Goal: Transaction & Acquisition: Subscribe to service/newsletter

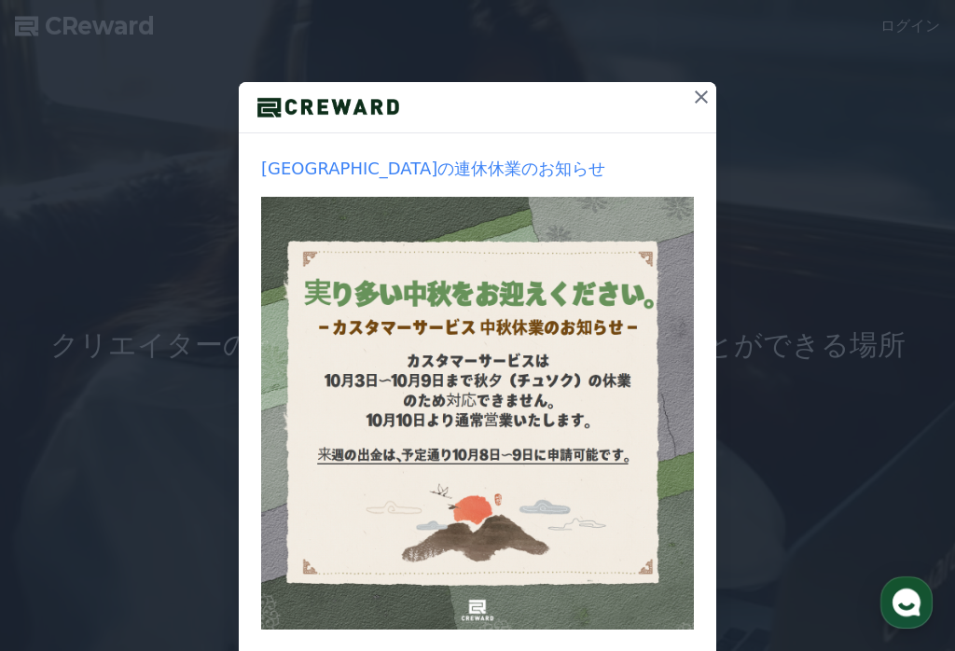
scroll to position [149, 0]
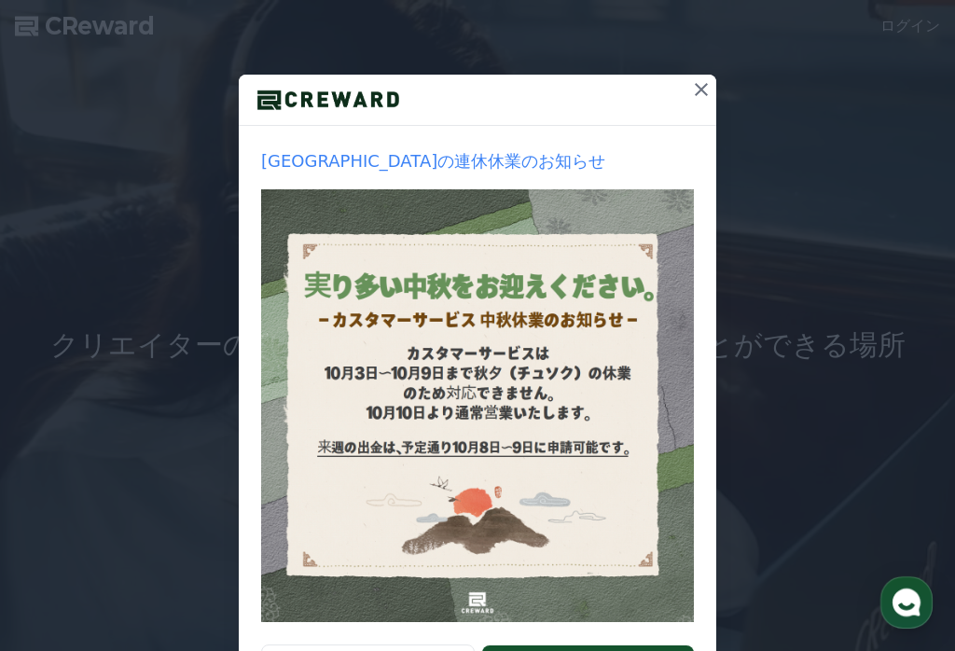
click at [714, 103] on button at bounding box center [701, 90] width 30 height 30
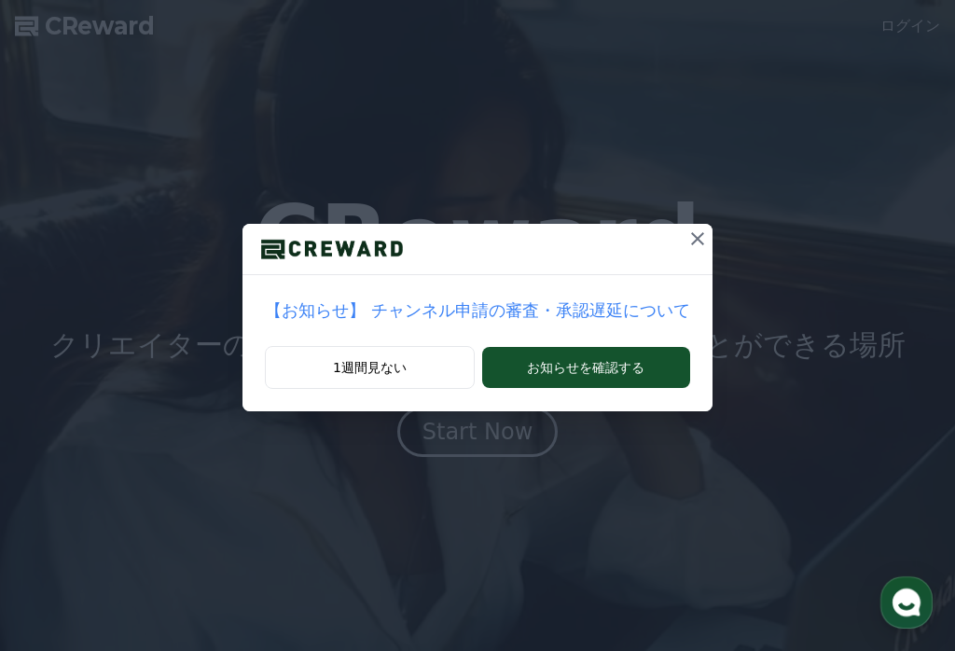
scroll to position [0, 0]
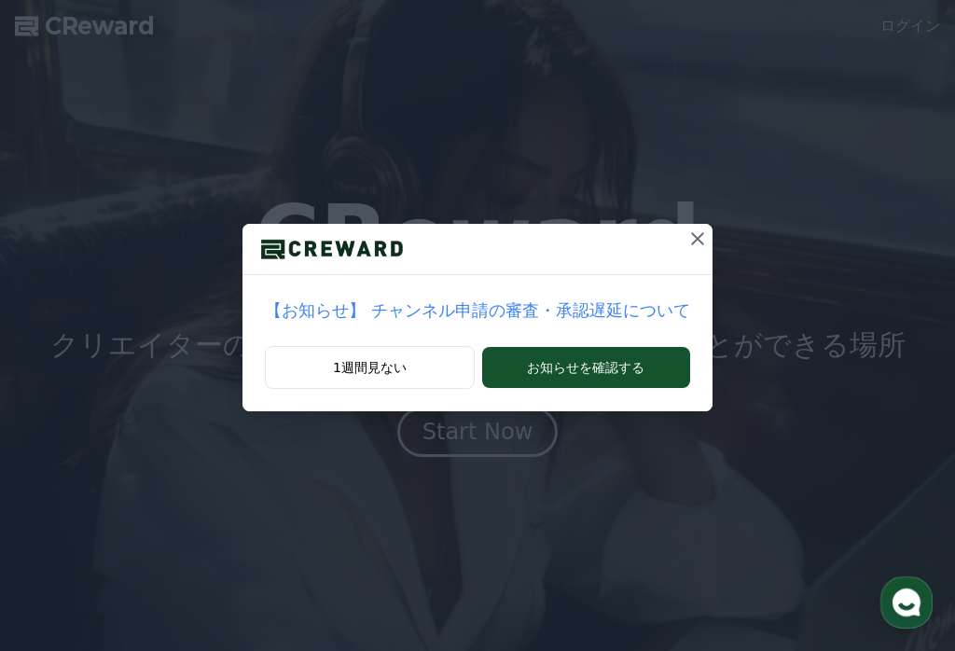
click at [683, 250] on button at bounding box center [698, 239] width 30 height 30
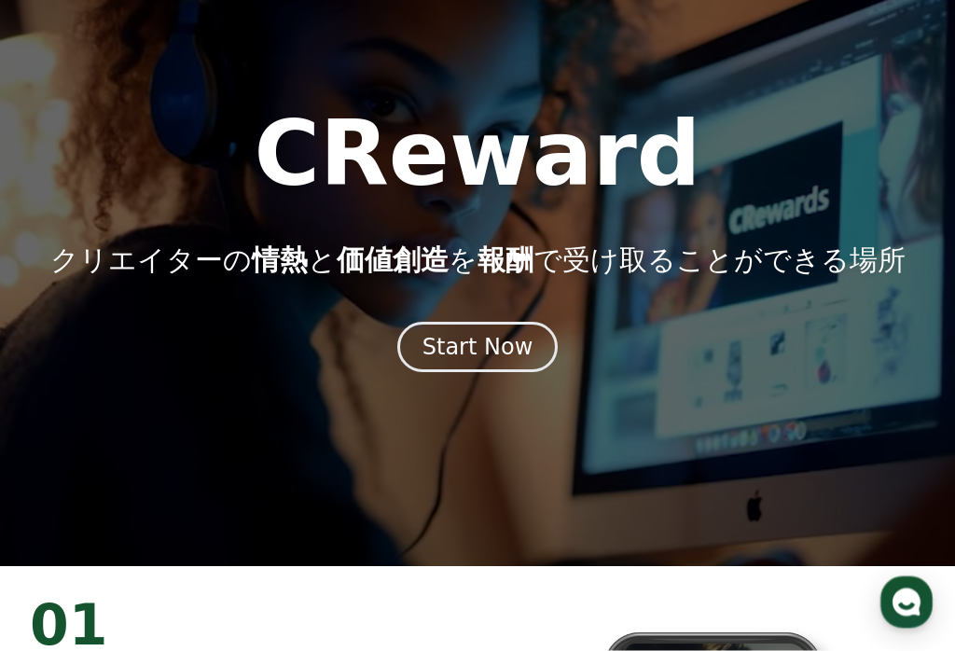
scroll to position [87, 0]
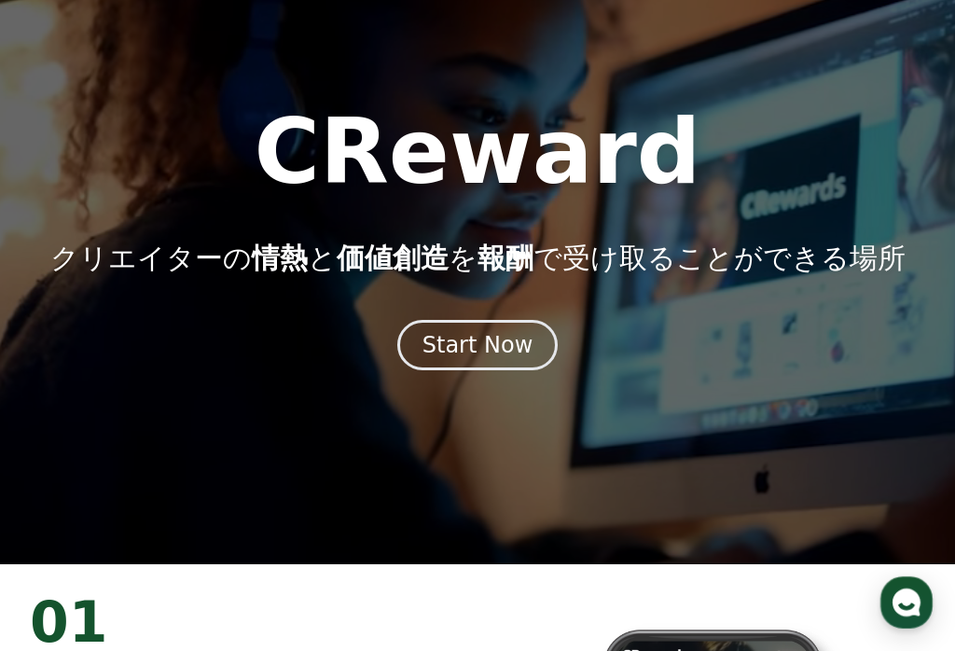
click at [499, 352] on div "Start Now" at bounding box center [477, 345] width 111 height 30
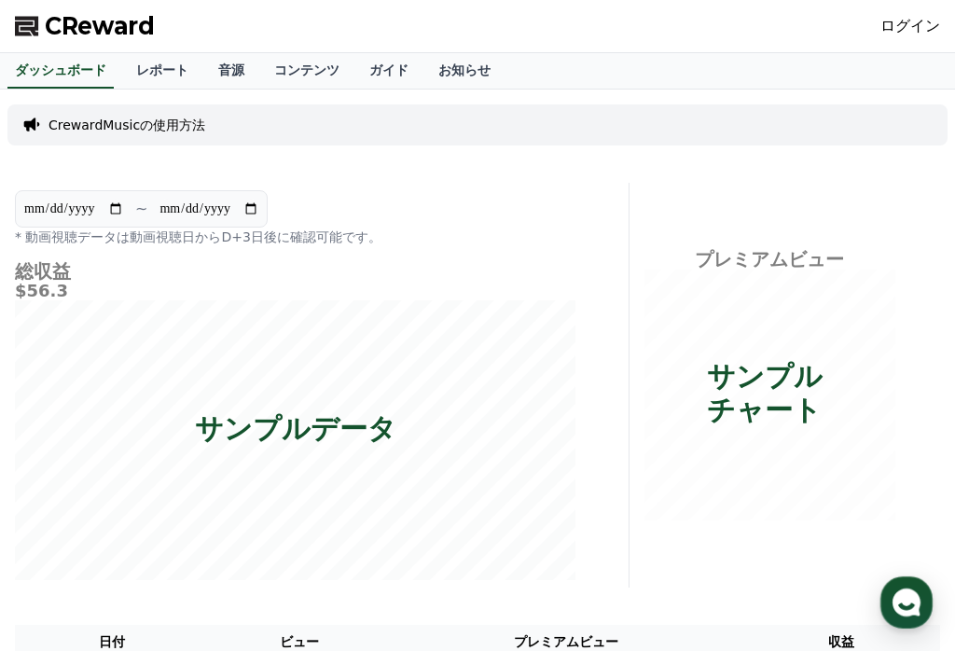
click at [219, 69] on link "音源" at bounding box center [231, 70] width 56 height 35
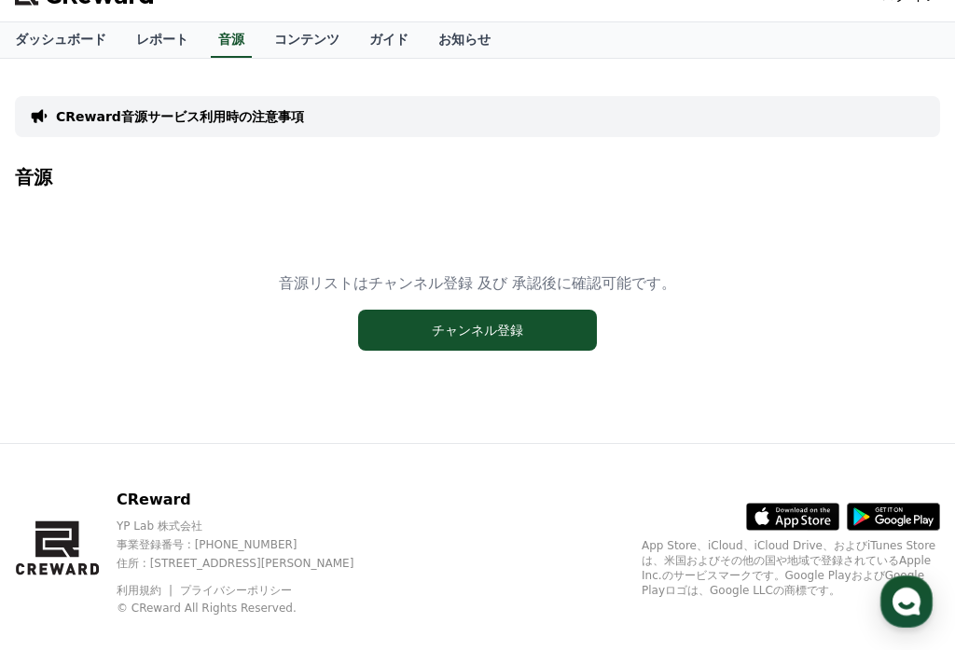
scroll to position [26, 0]
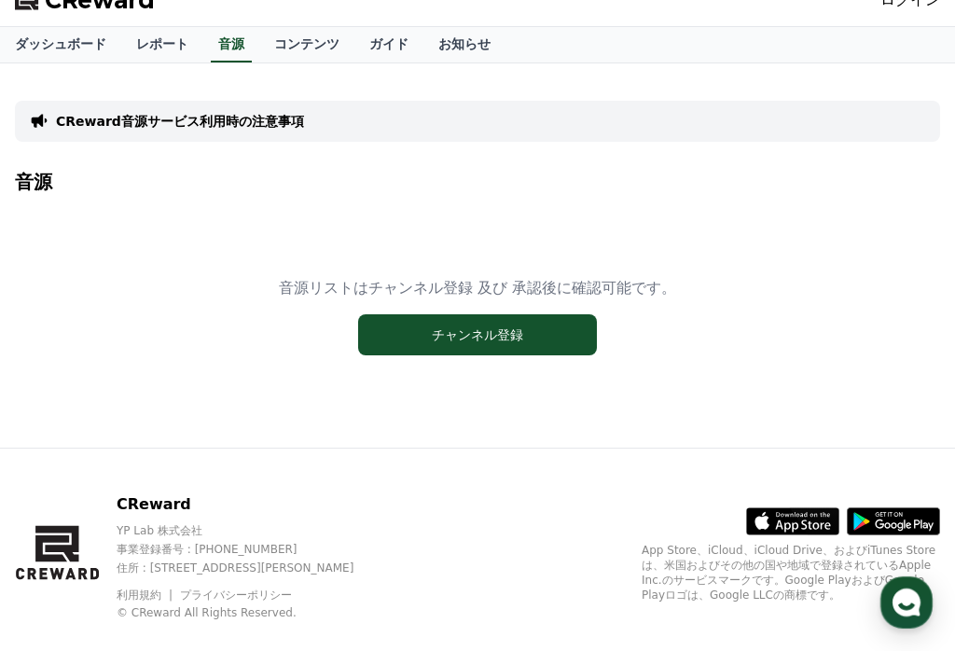
click at [483, 336] on button "チャンネル登録" at bounding box center [477, 334] width 239 height 41
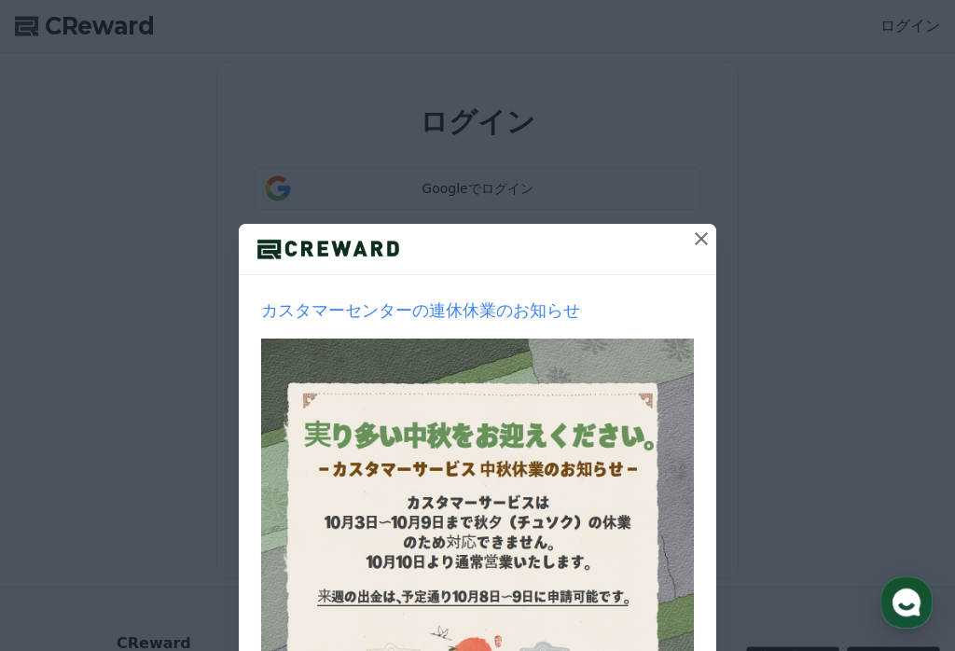
click at [698, 244] on icon at bounding box center [701, 239] width 22 height 22
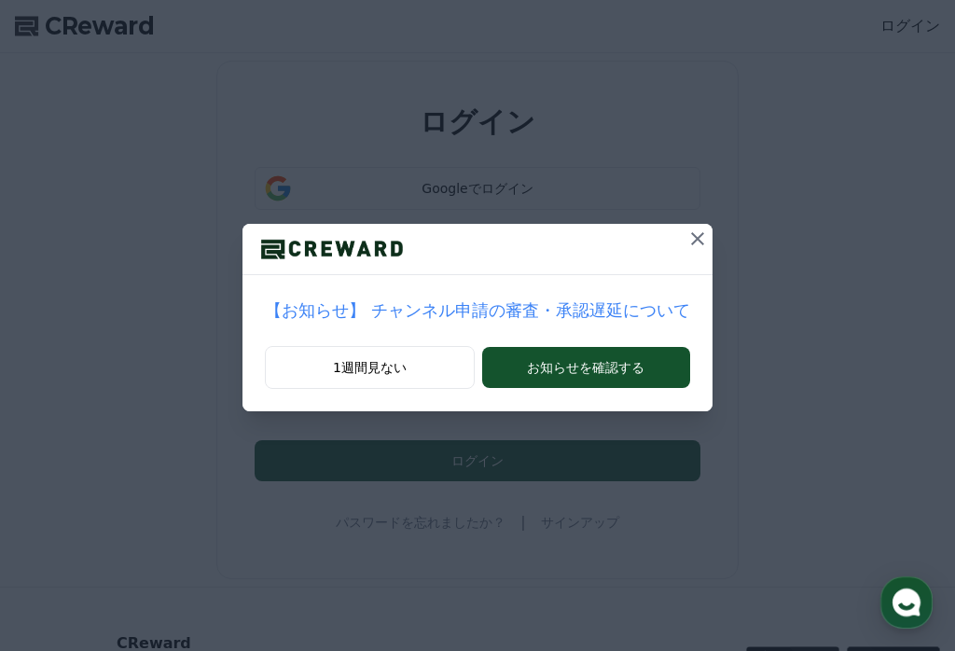
click at [627, 371] on button "お知らせを確認する" at bounding box center [586, 367] width 208 height 41
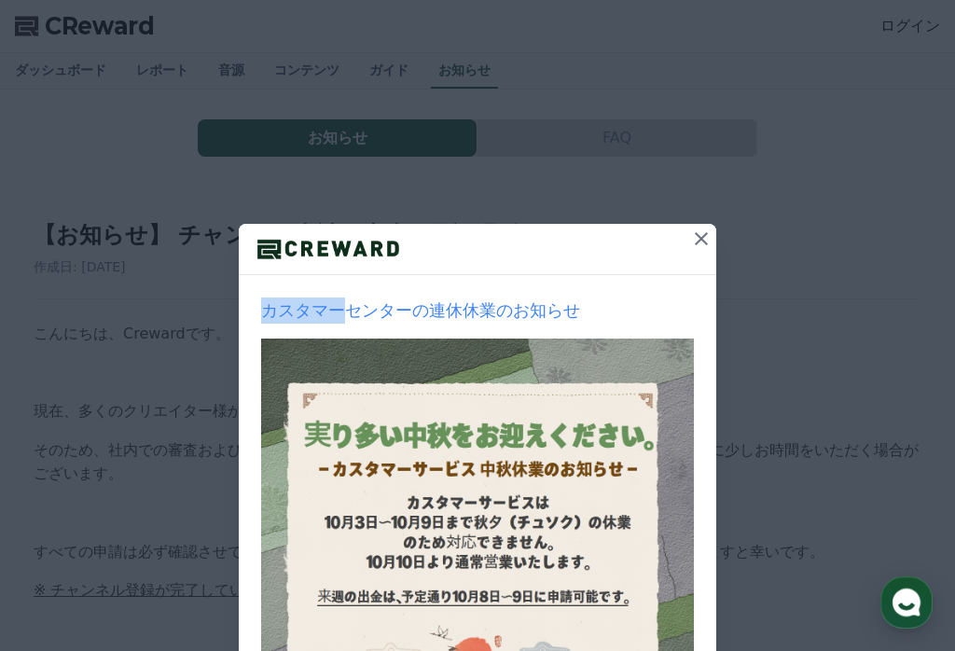
click at [711, 242] on icon at bounding box center [701, 239] width 22 height 22
